Goal: Book appointment/travel/reservation

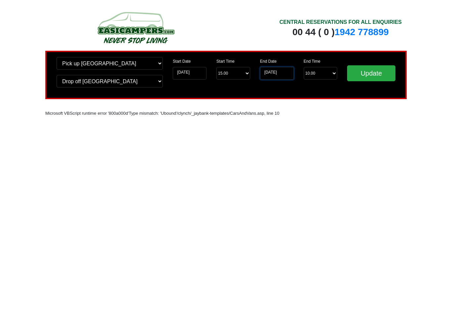
click at [285, 72] on input "[DATE]" at bounding box center [277, 73] width 34 height 13
click at [278, 67] on input "[DATE]" at bounding box center [277, 73] width 34 height 13
click at [284, 72] on input "[DATE]" at bounding box center [277, 73] width 34 height 13
click at [381, 70] on input "Update" at bounding box center [371, 73] width 48 height 16
click at [282, 74] on input "[DATE]" at bounding box center [277, 73] width 34 height 13
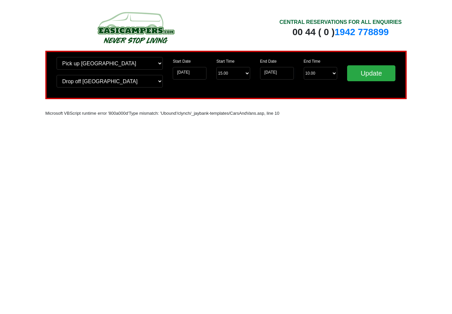
click at [375, 77] on input "Update" at bounding box center [371, 73] width 48 height 16
click at [379, 70] on input "Update" at bounding box center [371, 73] width 48 height 16
click at [383, 76] on input "Update" at bounding box center [371, 73] width 48 height 16
click at [281, 68] on input "[DATE]" at bounding box center [277, 73] width 34 height 13
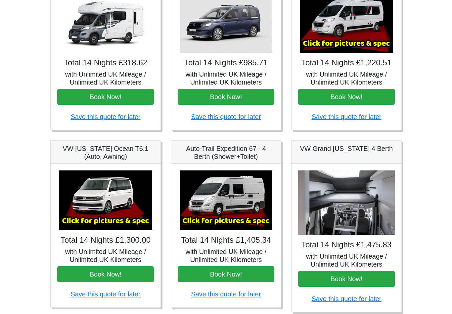
scroll to position [146, 0]
click at [406, 104] on div "Auto-Trail Expedition 66 - 2 Berth (Shower+Toilet) × Fiat [PERSON_NAME] L 2 Spe…" at bounding box center [347, 46] width 121 height 167
click at [364, 40] on img at bounding box center [346, 23] width 93 height 60
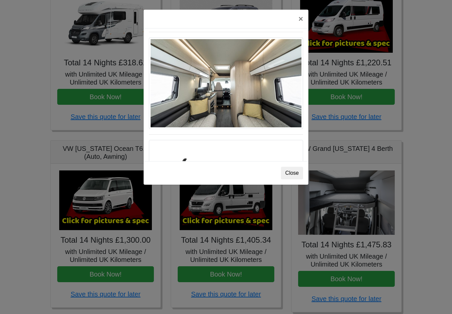
scroll to position [330, 0]
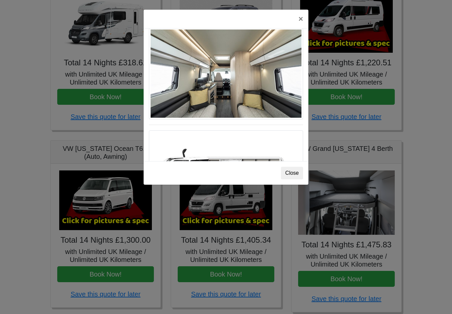
click at [287, 89] on img at bounding box center [226, 73] width 154 height 91
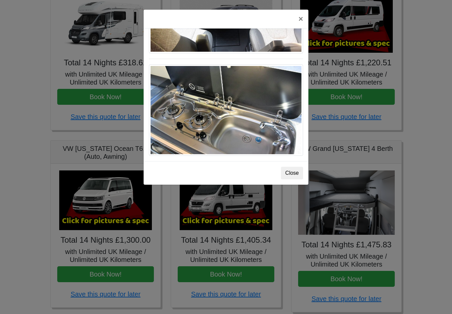
scroll to position [712, 0]
click at [433, 281] on div "× Fiat [PERSON_NAME] L 2 Spec TECHNICAL DATA Engine: Fiat Ducato 115bhp, 2 litr…" at bounding box center [226, 157] width 452 height 314
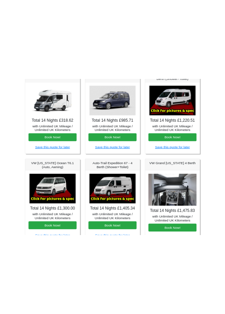
scroll to position [0, 0]
